Goal: Task Accomplishment & Management: Use online tool/utility

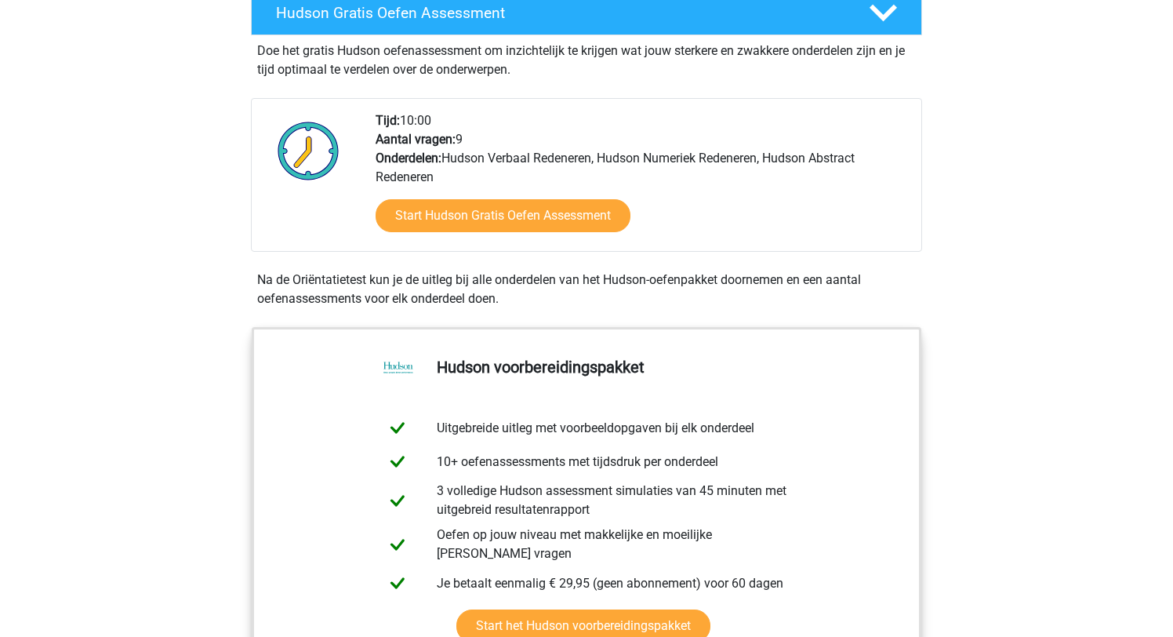
scroll to position [319, 0]
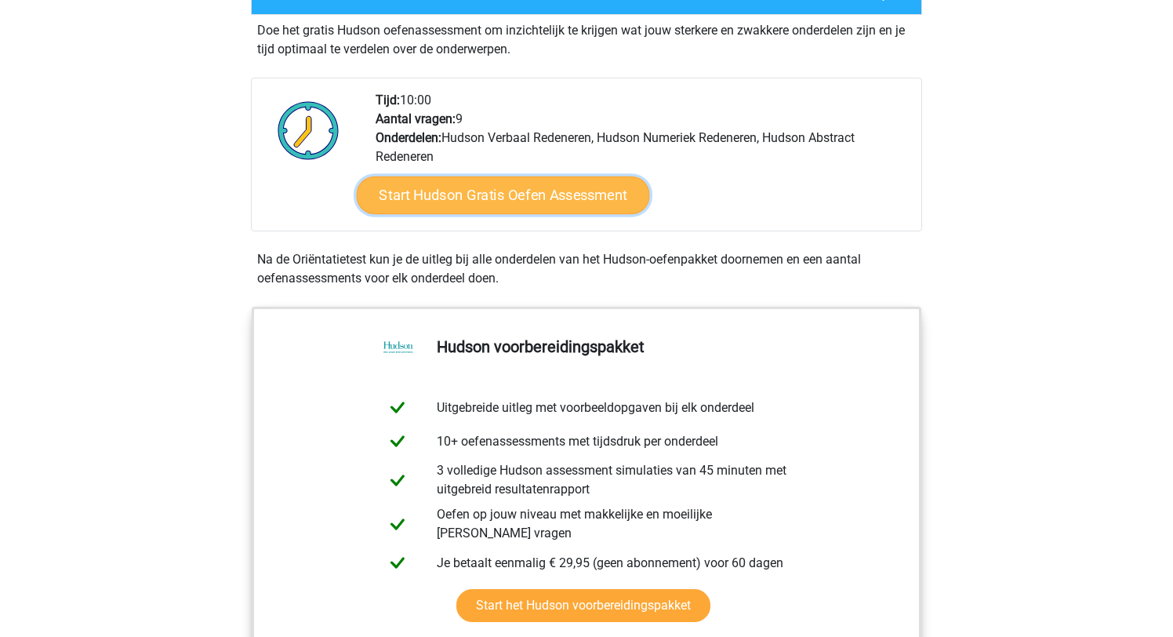
click at [496, 194] on link "Start Hudson Gratis Oefen Assessment" at bounding box center [503, 195] width 293 height 38
click at [554, 195] on link "Start Hudson Gratis Oefen Assessment" at bounding box center [503, 195] width 293 height 38
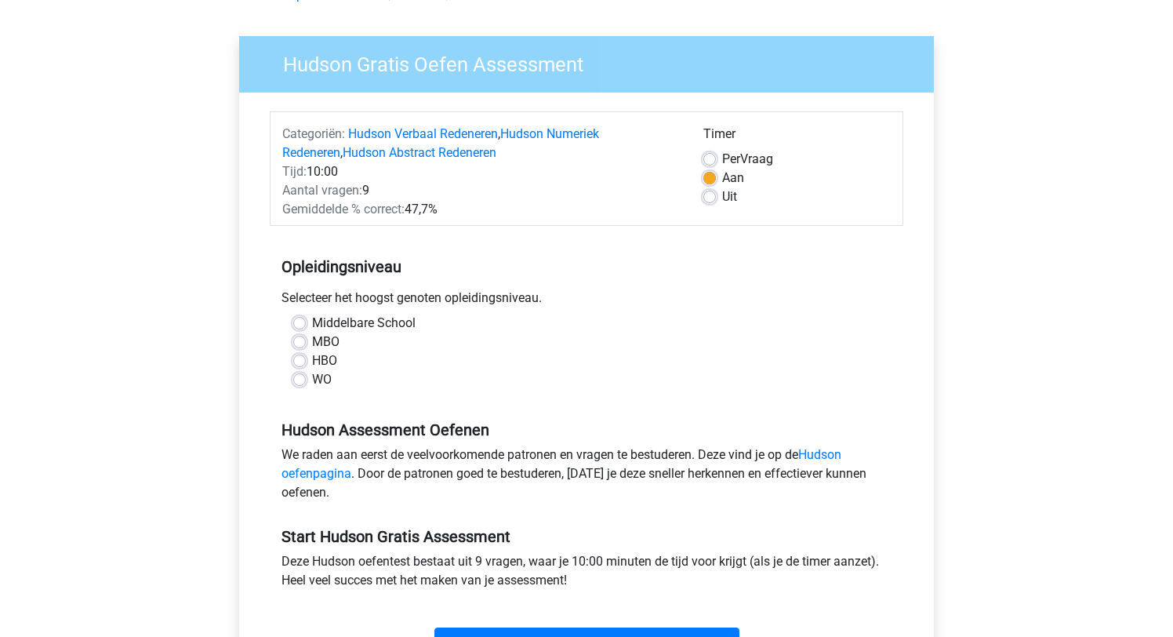
scroll to position [108, 0]
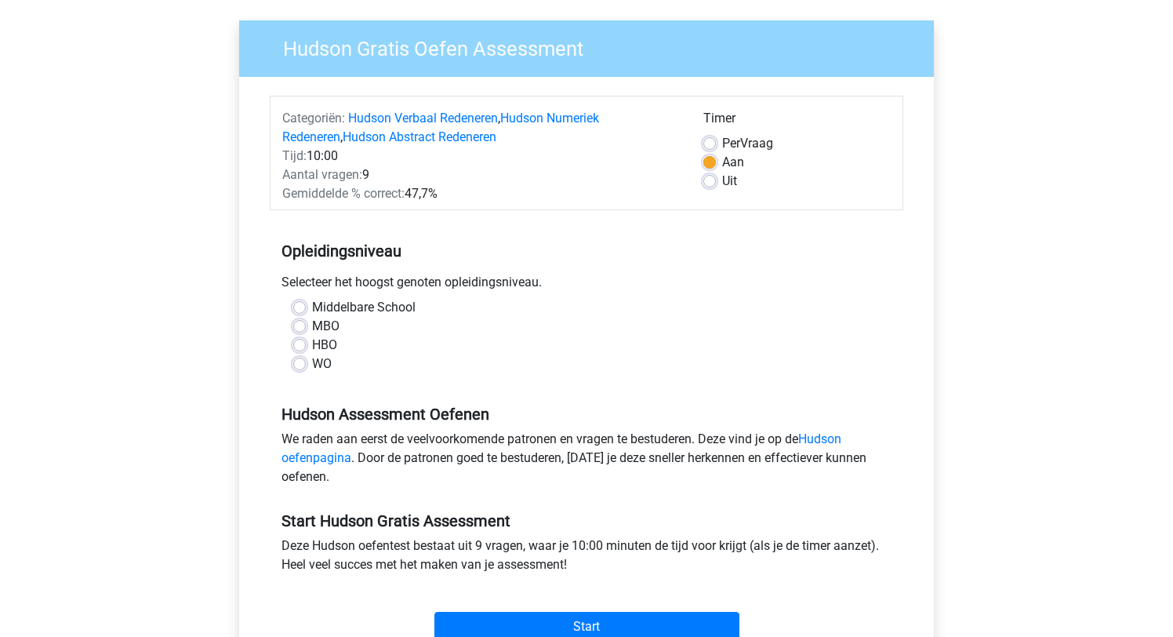
click at [312, 364] on label "WO" at bounding box center [322, 363] width 20 height 19
click at [302, 364] on input "WO" at bounding box center [299, 362] width 13 height 16
radio input "true"
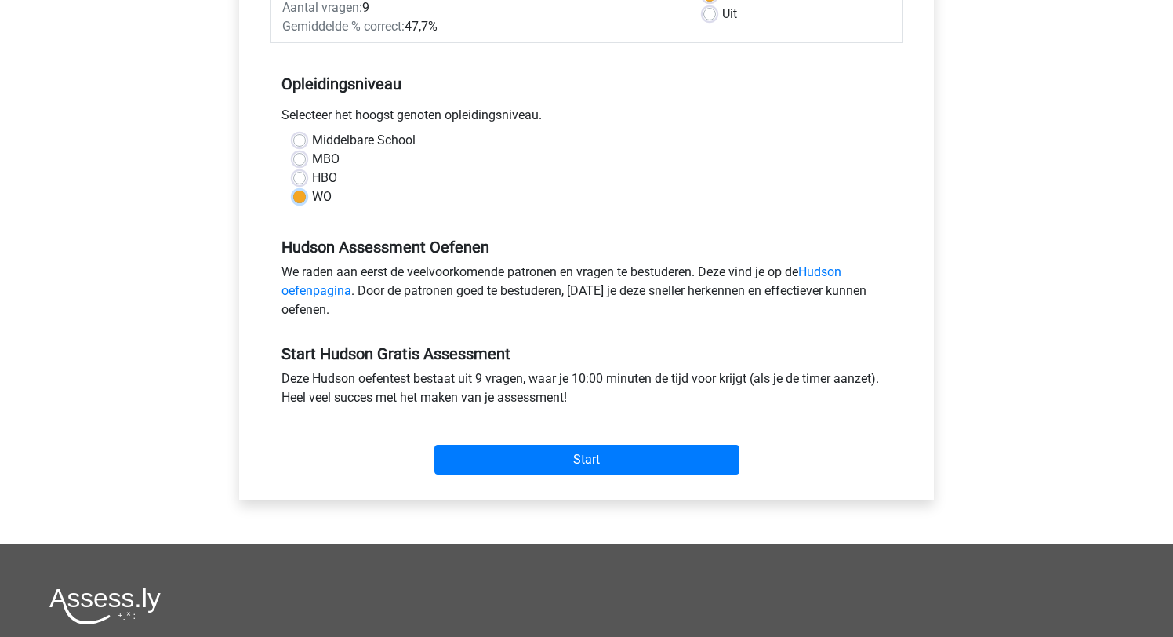
scroll to position [301, 0]
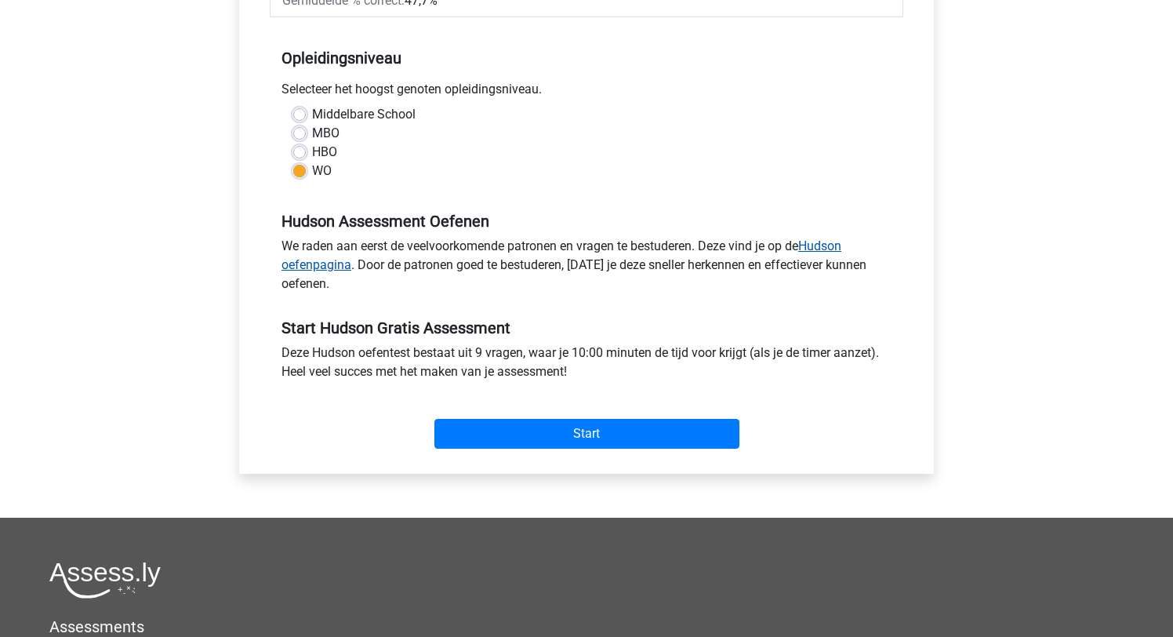
click at [310, 263] on link "Hudson oefenpagina" at bounding box center [561, 255] width 560 height 34
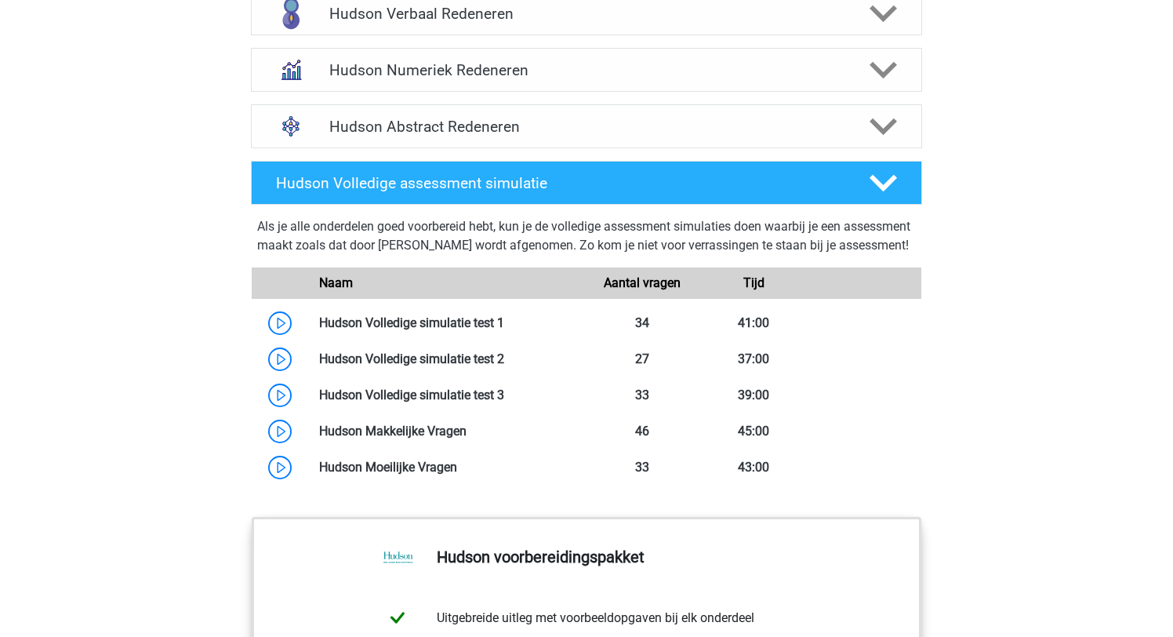
scroll to position [1109, 0]
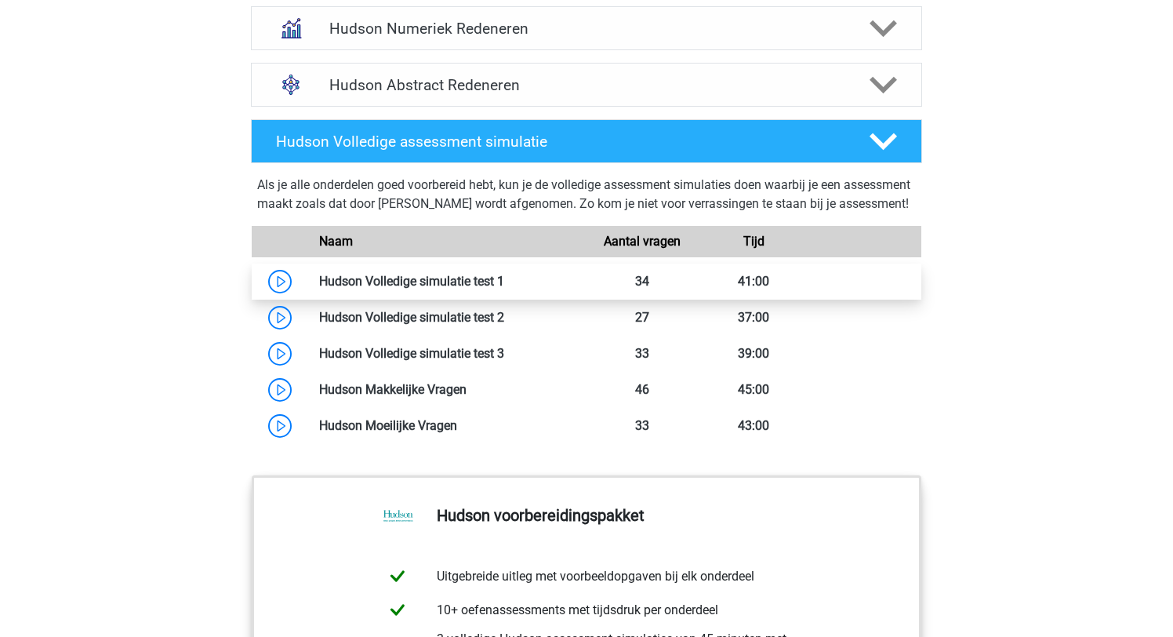
click at [504, 289] on link at bounding box center [504, 281] width 0 height 15
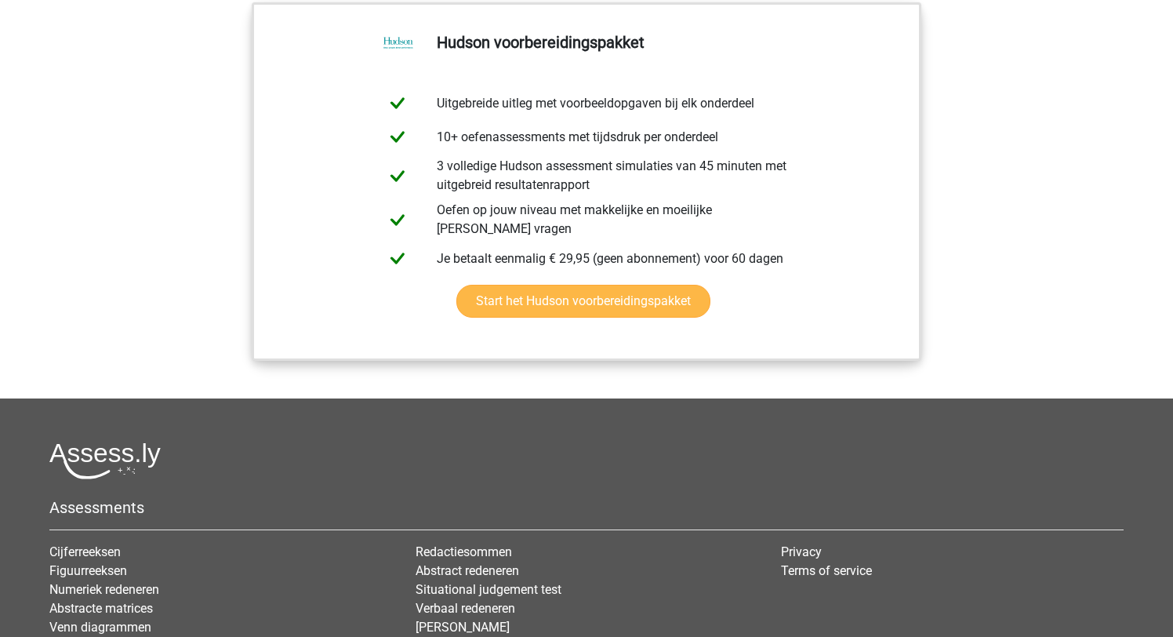
scroll to position [1641, 0]
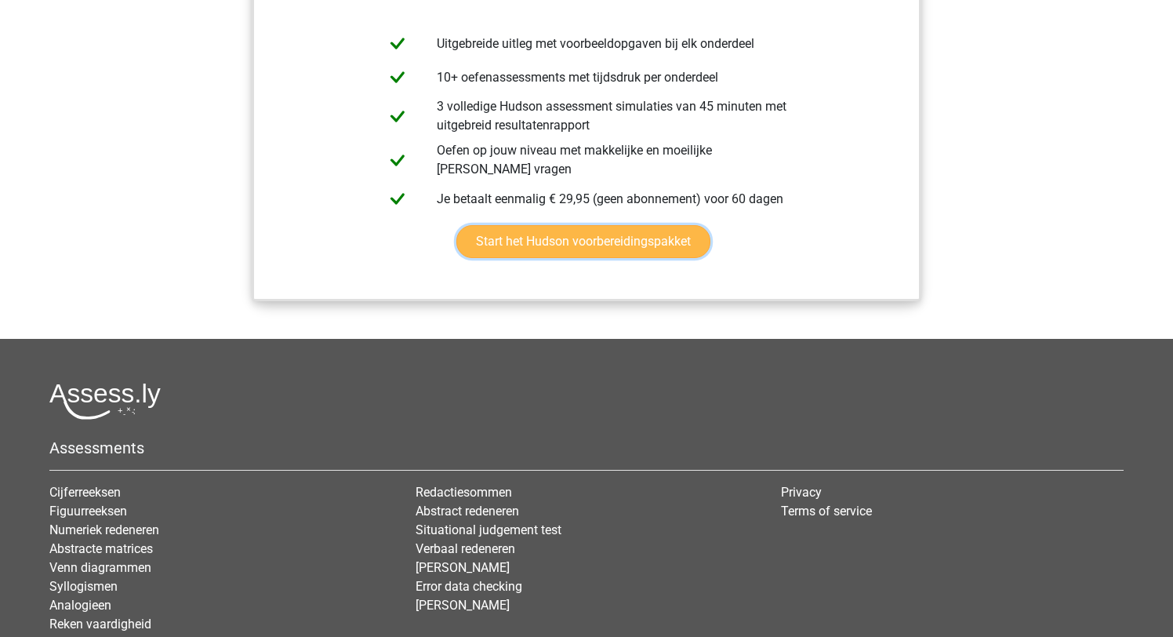
click at [565, 256] on link "Start het Hudson voorbereidingspakket" at bounding box center [583, 241] width 254 height 33
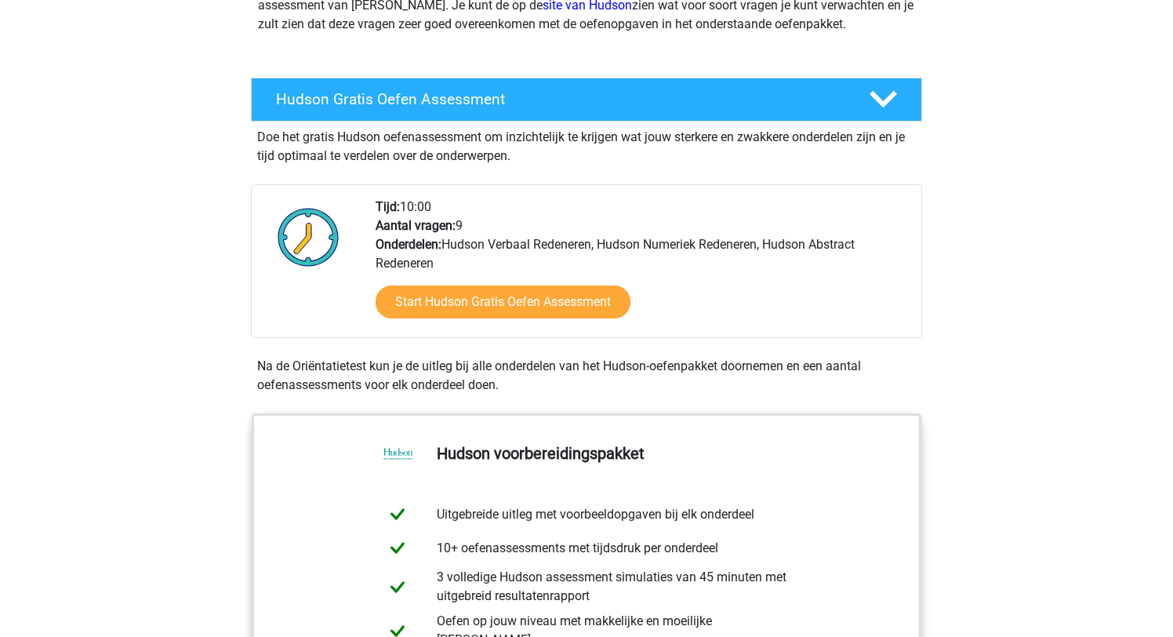
scroll to position [0, 0]
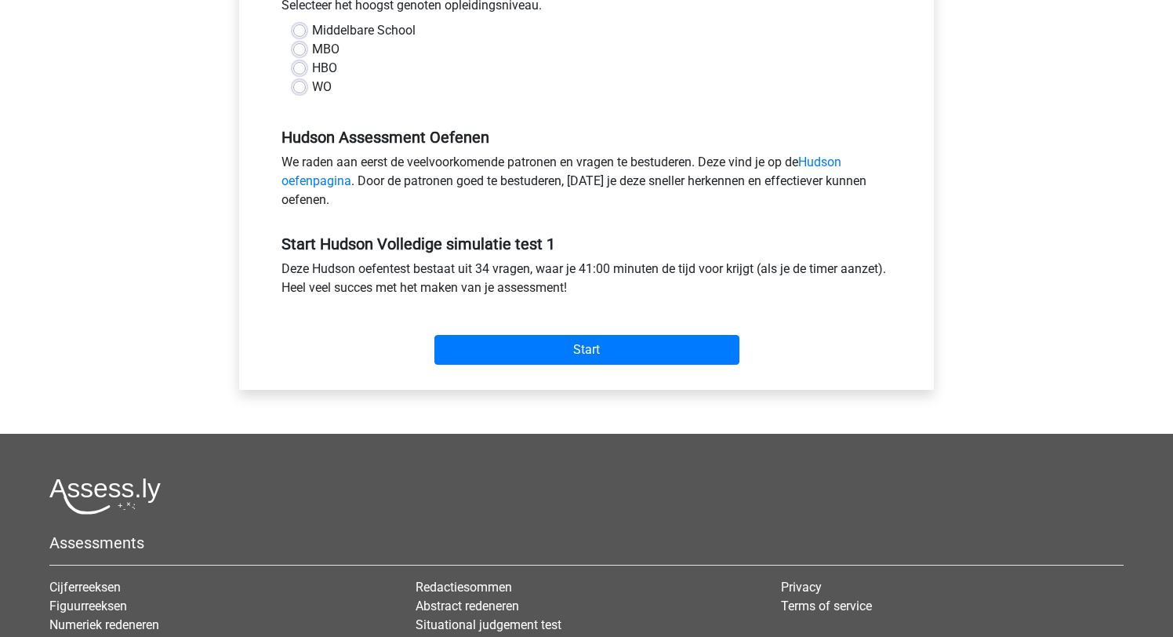
scroll to position [387, 0]
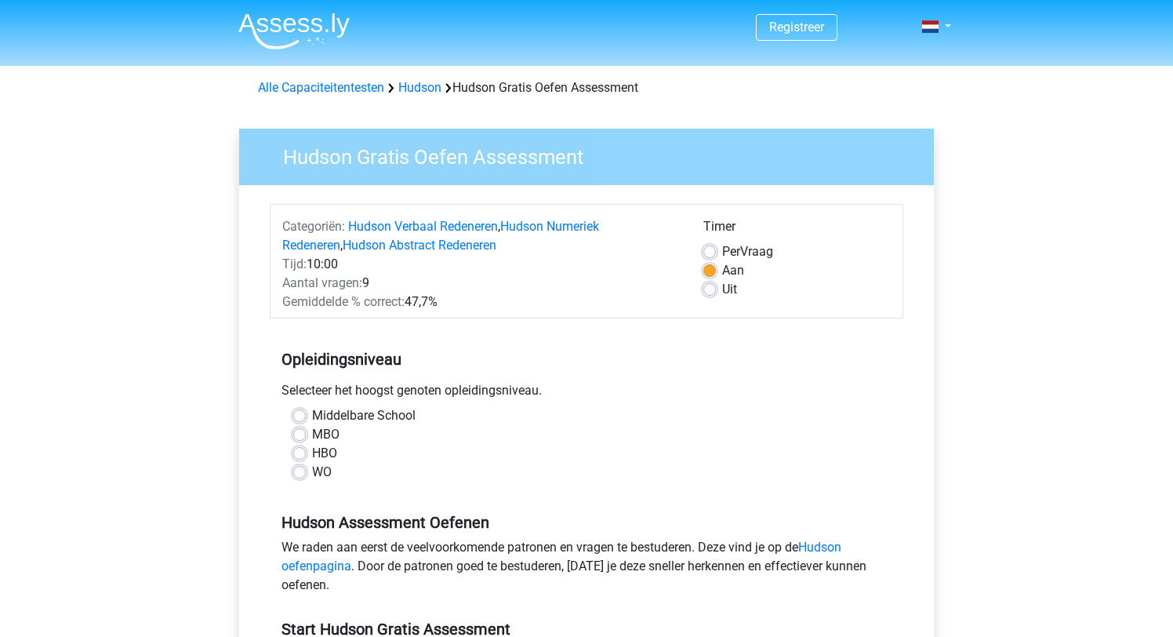
click at [312, 477] on label "WO" at bounding box center [322, 472] width 20 height 19
click at [296, 477] on input "WO" at bounding box center [299, 471] width 13 height 16
radio input "true"
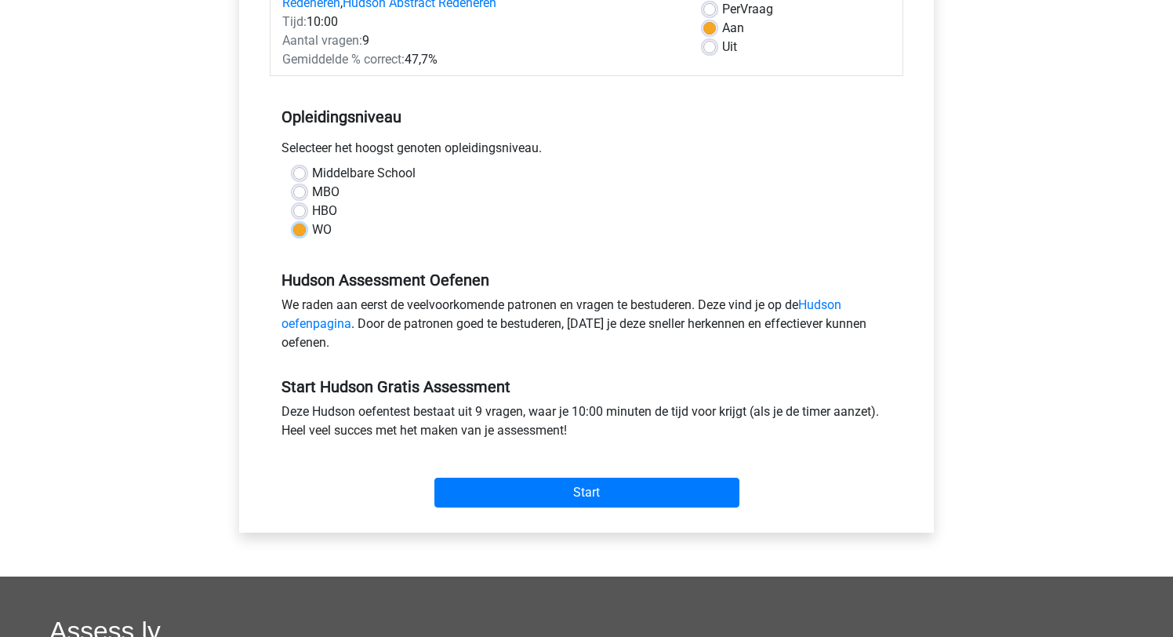
scroll to position [320, 0]
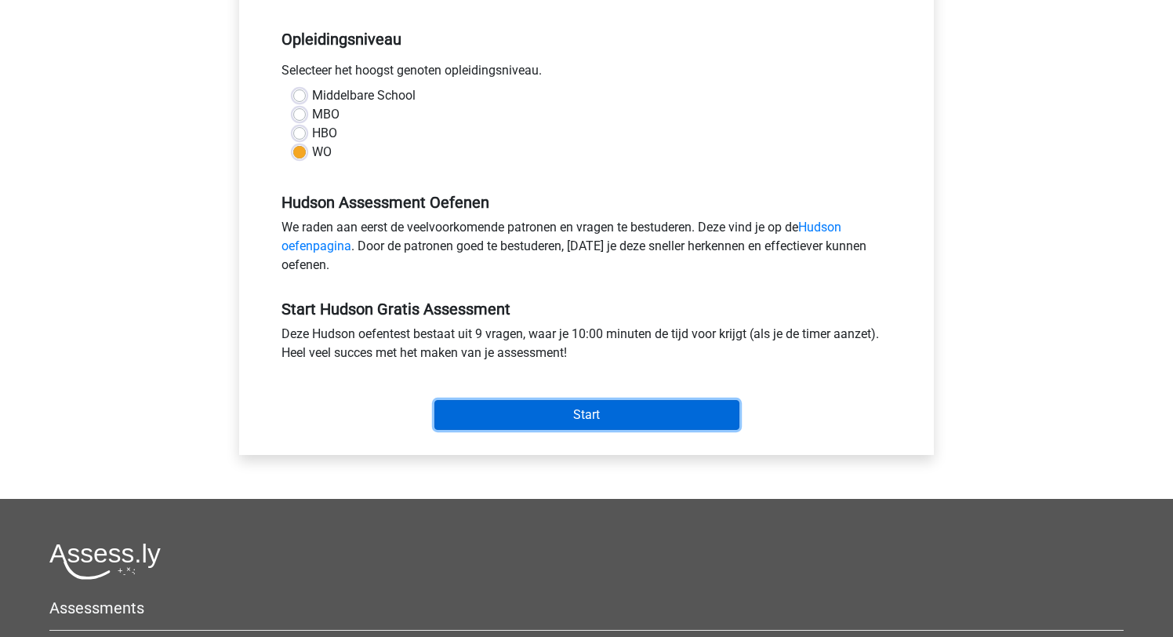
click at [593, 415] on input "Start" at bounding box center [586, 415] width 305 height 30
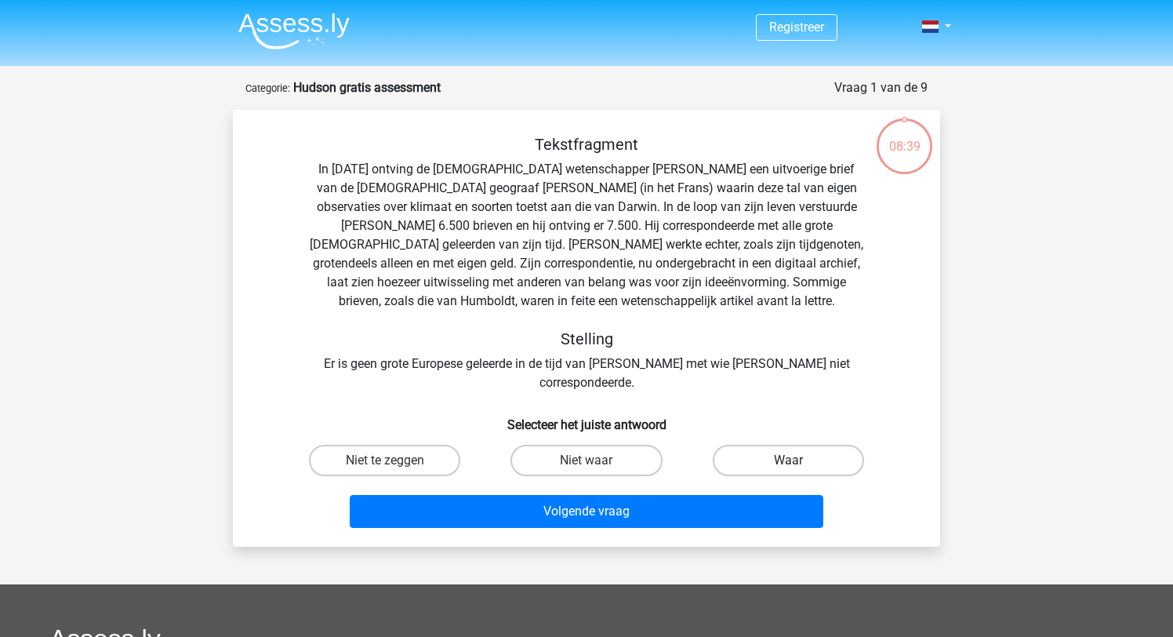
click at [774, 445] on label "Waar" at bounding box center [788, 460] width 151 height 31
click at [788, 460] on input "Waar" at bounding box center [793, 465] width 10 height 10
radio input "true"
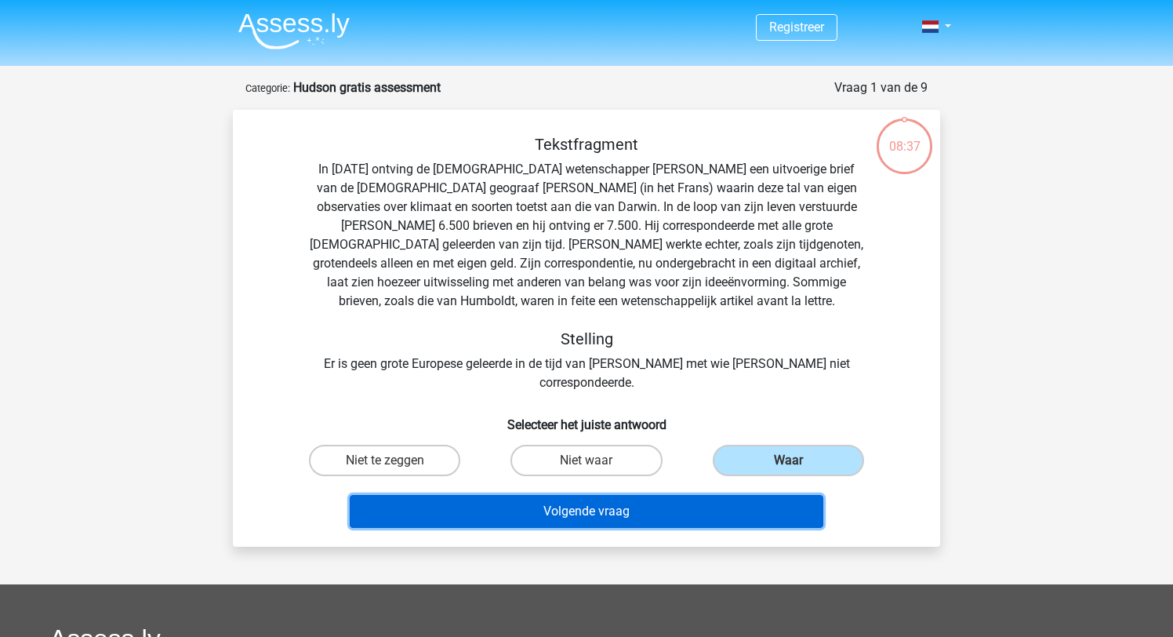
drag, startPoint x: 603, startPoint y: 503, endPoint x: 601, endPoint y: 494, distance: 8.8
click at [601, 496] on button "Volgende vraag" at bounding box center [587, 511] width 474 height 33
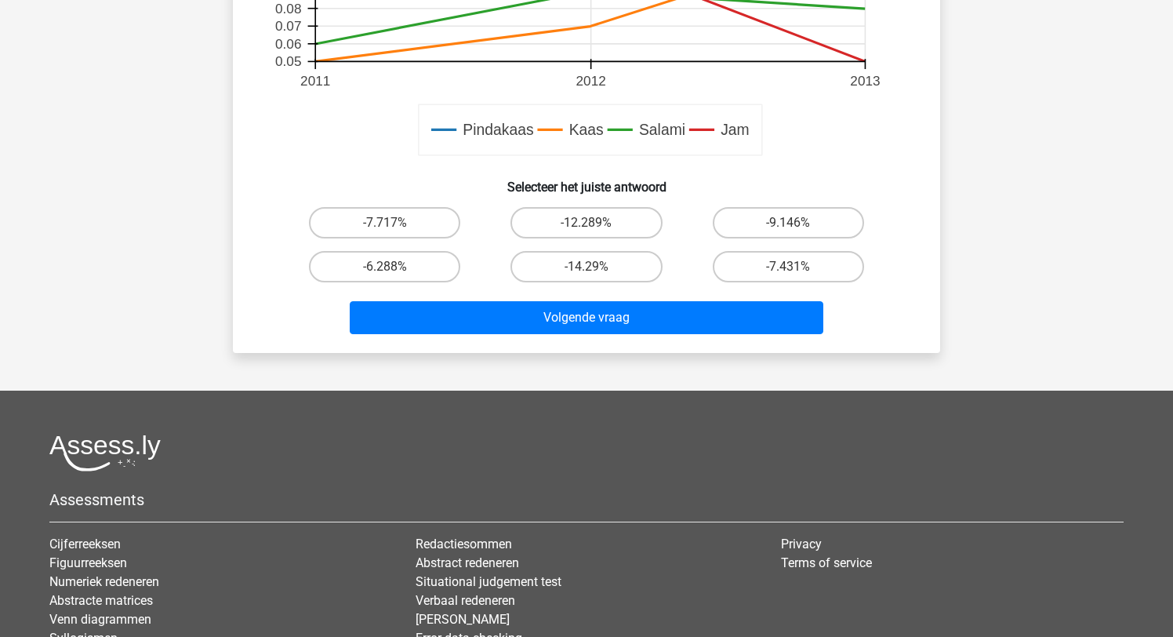
scroll to position [651, 0]
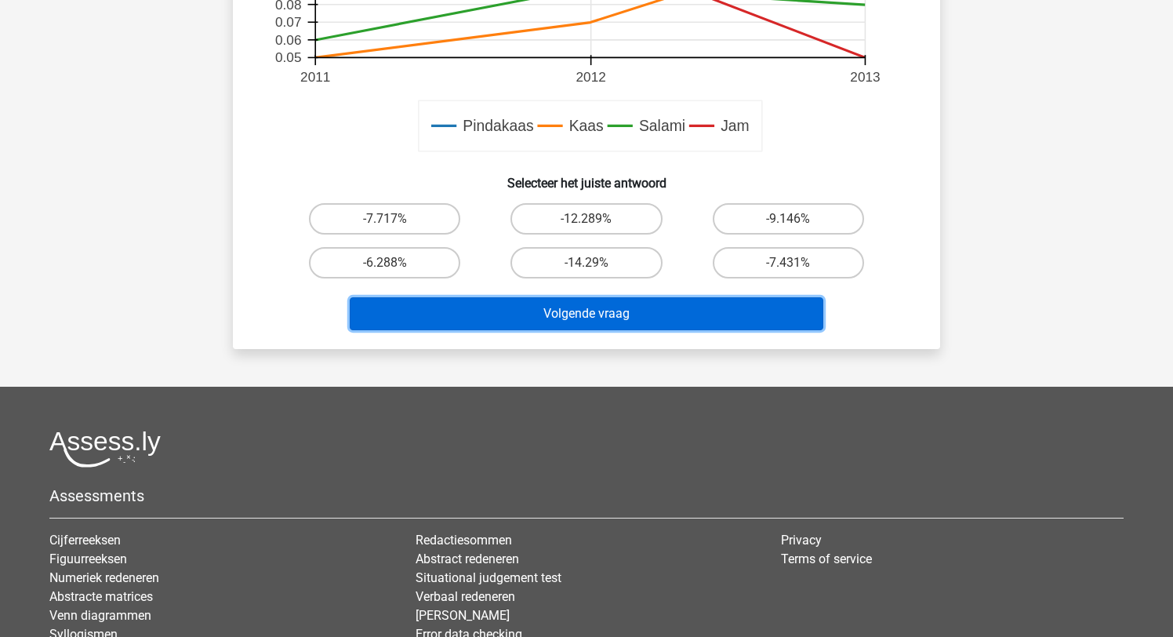
click at [586, 316] on button "Volgende vraag" at bounding box center [587, 313] width 474 height 33
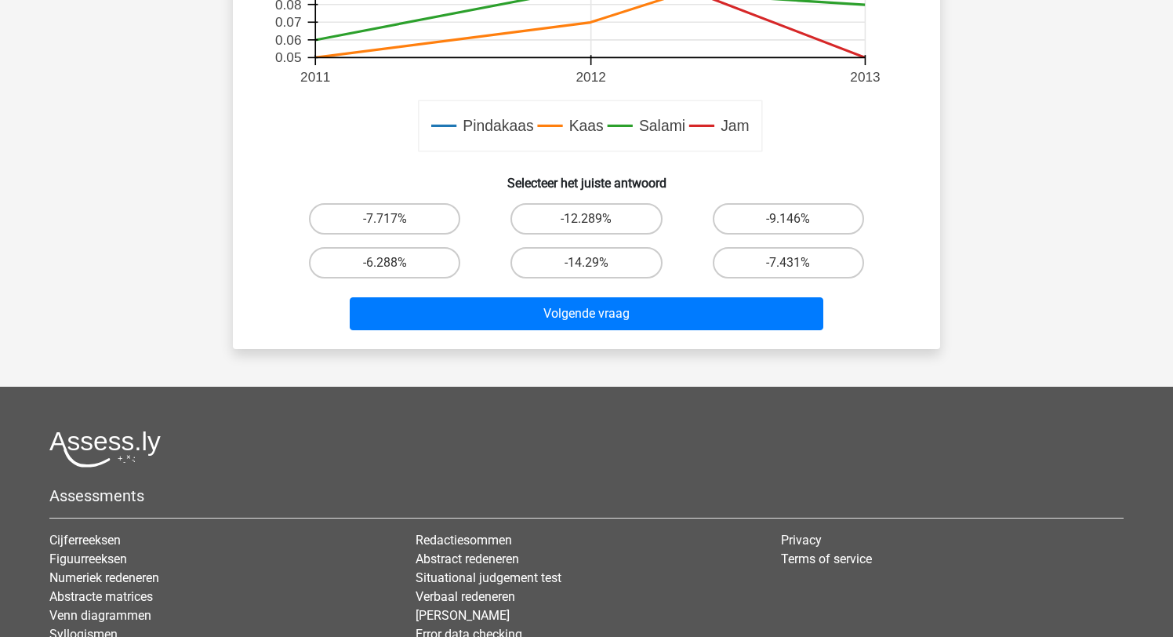
click at [414, 111] on rect at bounding box center [587, 6] width 632 height 316
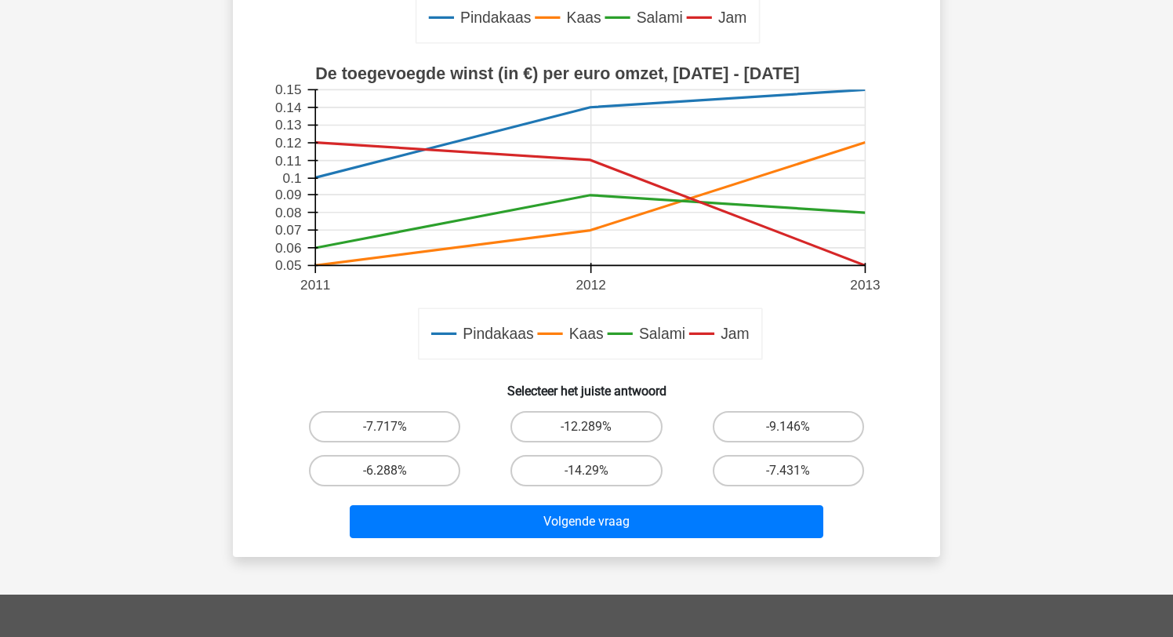
scroll to position [447, 0]
